Goal: Task Accomplishment & Management: Manage account settings

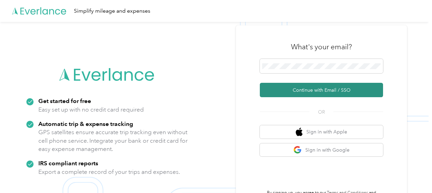
click at [310, 88] on button "Continue with Email / SSO" at bounding box center [321, 90] width 123 height 14
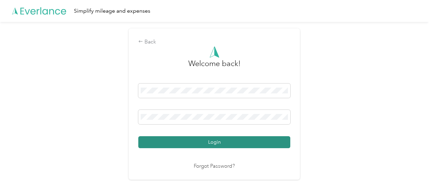
click at [235, 140] on button "Login" at bounding box center [214, 142] width 152 height 12
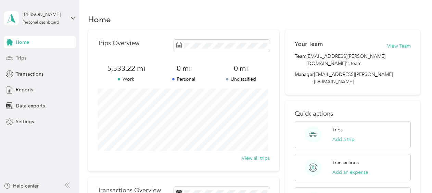
click at [20, 58] on span "Trips" at bounding box center [21, 57] width 11 height 7
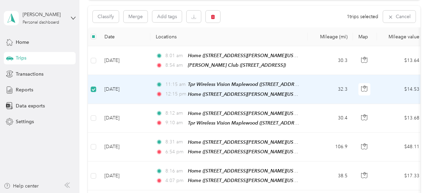
scroll to position [68, 0]
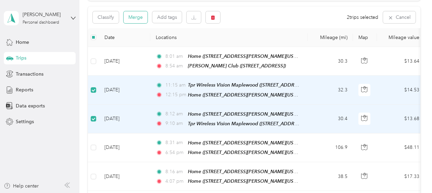
click at [138, 17] on button "Merge" at bounding box center [135, 17] width 24 height 12
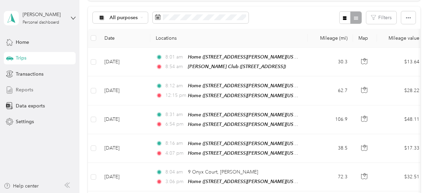
click at [28, 91] on span "Reports" at bounding box center [24, 89] width 17 height 7
